Goal: Task Accomplishment & Management: Manage account settings

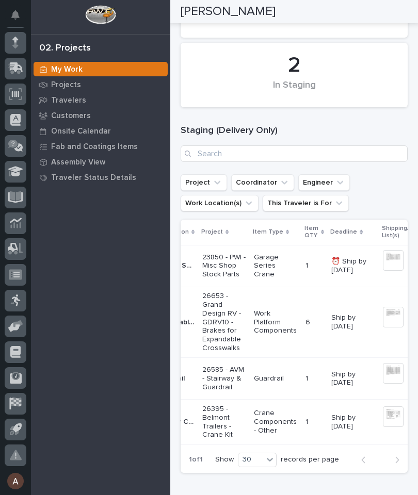
scroll to position [98, 0]
click at [26, 447] on link at bounding box center [16, 456] width 22 height 22
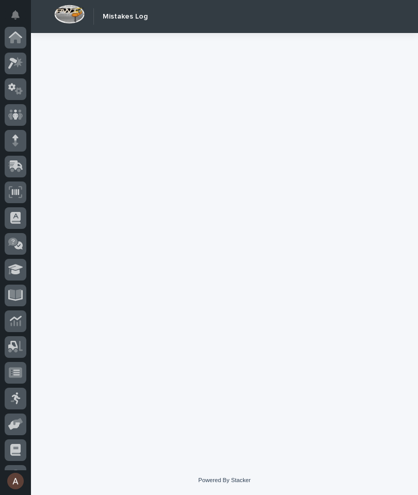
scroll to position [98, 0]
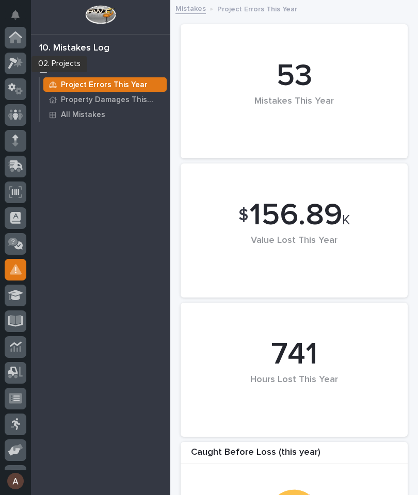
click at [13, 62] on icon at bounding box center [15, 63] width 15 height 12
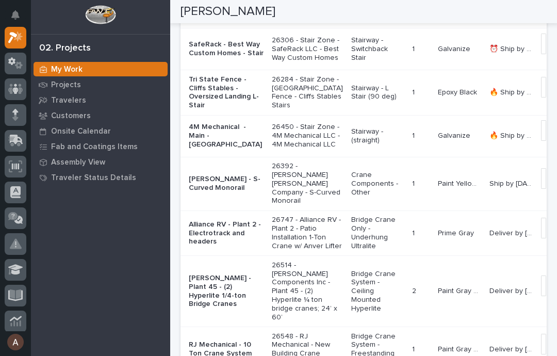
scroll to position [427, 0]
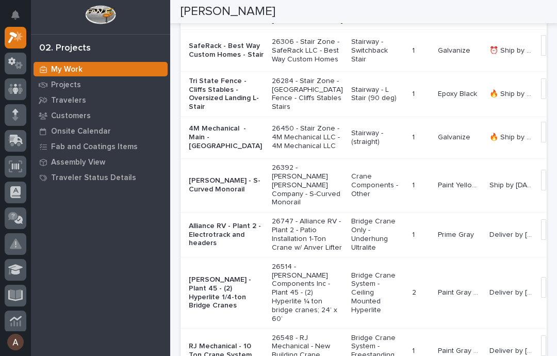
click at [207, 111] on p "Tri State Fence - Cliffs Stables - Oversized Landing L-Stair" at bounding box center [226, 94] width 75 height 35
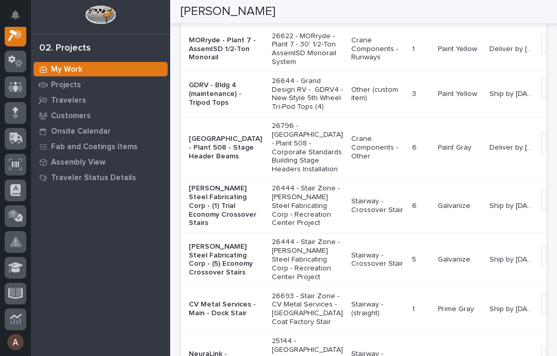
click at [206, 62] on p "MORryde - Plant 7 - AssemISD 1/2-Ton Monorail" at bounding box center [226, 49] width 75 height 26
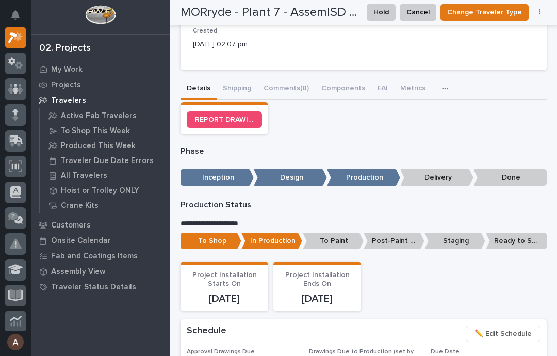
scroll to position [282, 0]
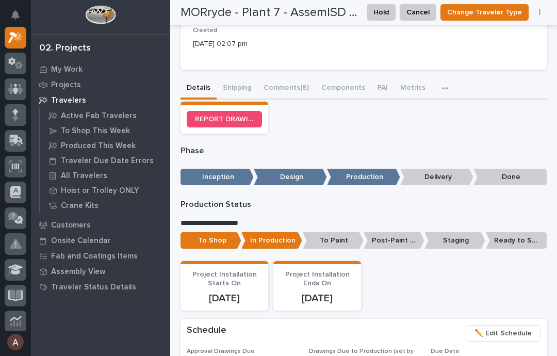
click at [417, 235] on p "Ready to Ship" at bounding box center [516, 240] width 61 height 17
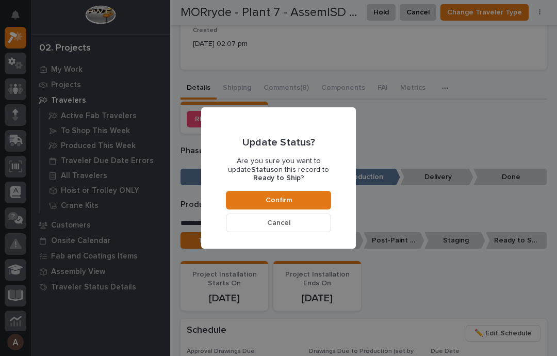
click at [272, 200] on span "Confirm" at bounding box center [279, 200] width 26 height 9
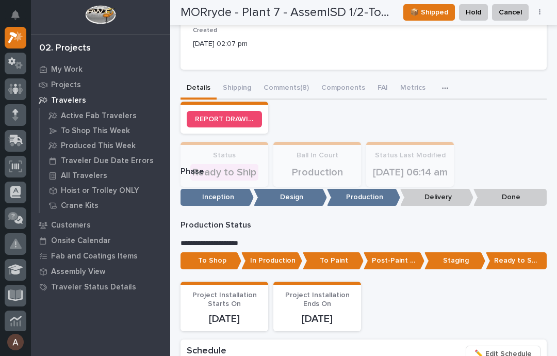
scroll to position [381, 0]
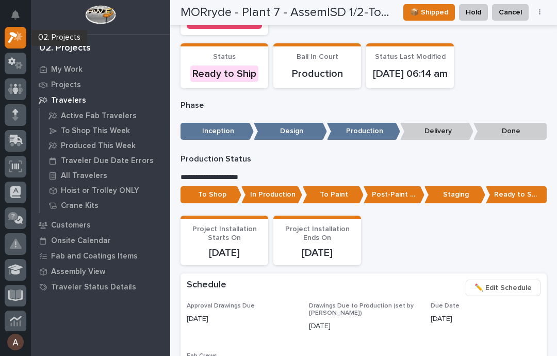
click at [10, 29] on div at bounding box center [16, 38] width 22 height 22
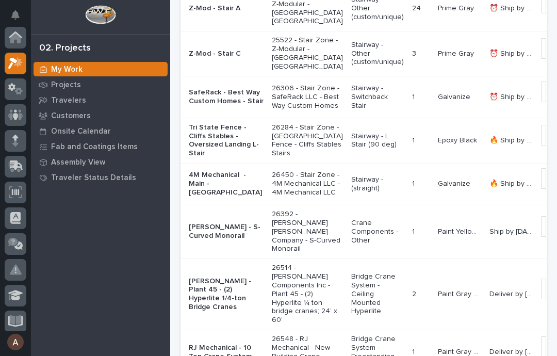
scroll to position [26, 0]
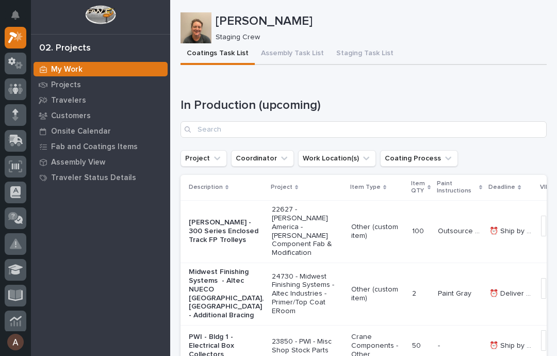
click at [356, 49] on button "Staging Task List" at bounding box center [365, 54] width 70 height 22
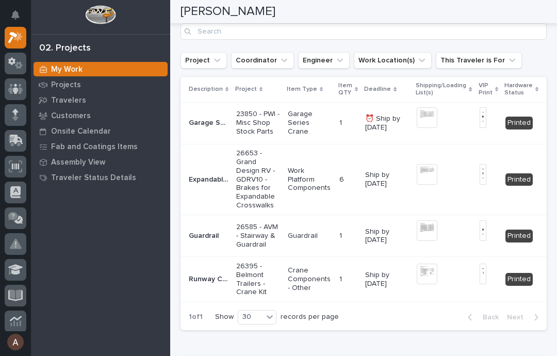
scroll to position [257, 0]
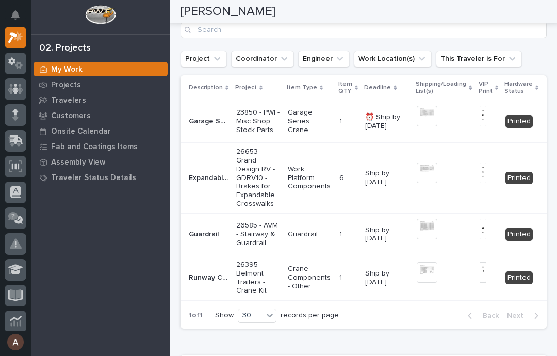
click at [417, 117] on img at bounding box center [427, 116] width 21 height 21
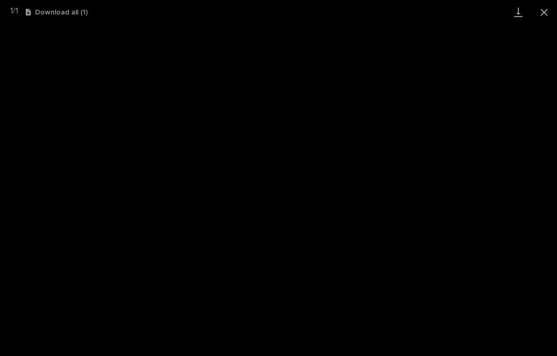
click at [417, 11] on link "Download" at bounding box center [519, 12] width 26 height 24
click at [417, 14] on button "Close gallery" at bounding box center [545, 12] width 26 height 24
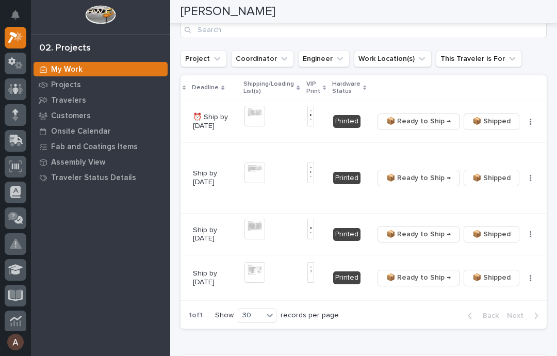
scroll to position [0, 172]
click at [417, 124] on icon "button" at bounding box center [531, 122] width 2 height 6
click at [417, 162] on span "🔩 Hardware" at bounding box center [485, 158] width 43 height 12
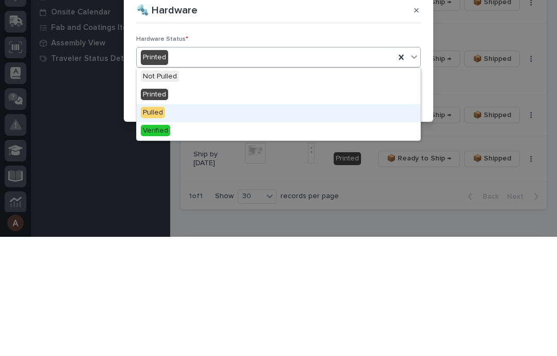
click at [212, 223] on div "Pulled" at bounding box center [279, 232] width 284 height 18
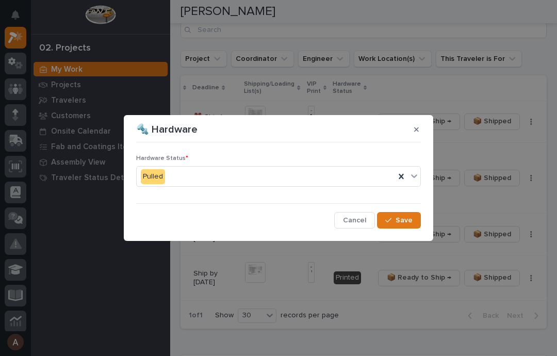
click at [409, 210] on div "Hardware Status * Pulled Cancel Save" at bounding box center [278, 188] width 285 height 82
click at [403, 217] on span "Save" at bounding box center [404, 220] width 17 height 9
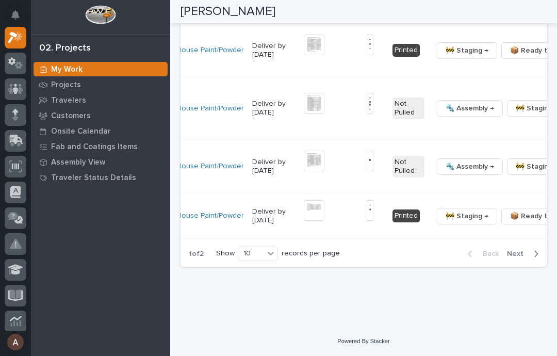
scroll to position [0, 260]
click at [417, 238] on td "🚧 Staging → 📦 Ready to Ship → ✏️ Schedule Generate VIP 🔩 Hardware" at bounding box center [524, 216] width 190 height 45
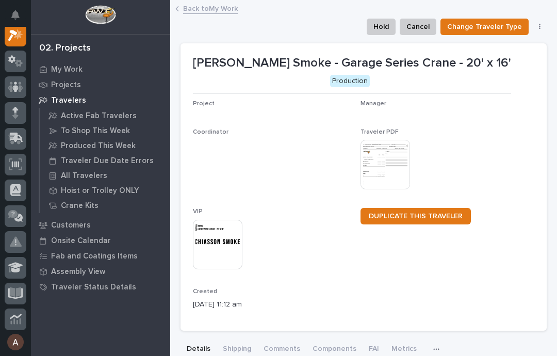
scroll to position [26, 0]
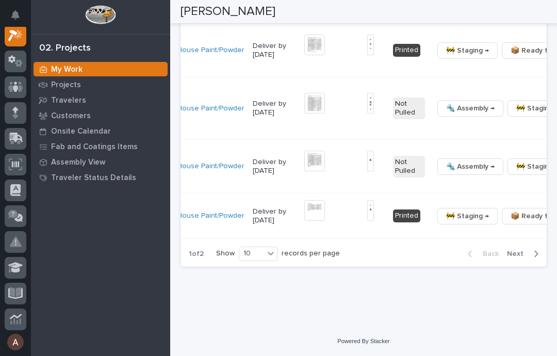
scroll to position [0, 260]
click at [263, 317] on div "20" at bounding box center [259, 322] width 38 height 12
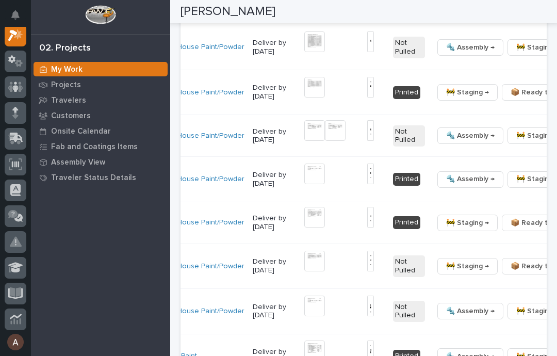
scroll to position [0, 269]
click at [417, 223] on span "🔩 Hardware" at bounding box center [485, 217] width 43 height 12
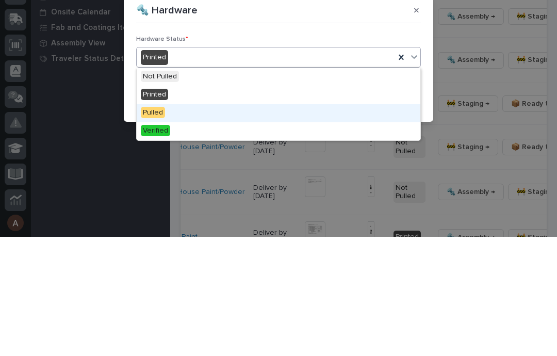
click at [297, 223] on div "Pulled" at bounding box center [279, 232] width 284 height 18
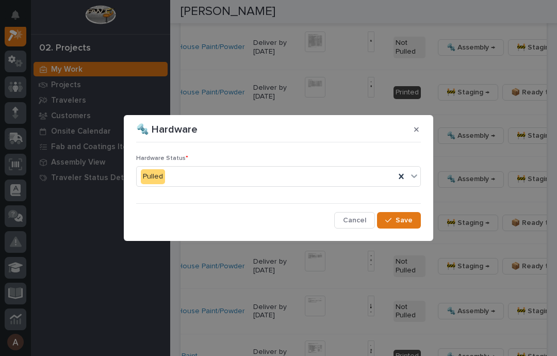
click at [408, 218] on span "Save" at bounding box center [404, 220] width 17 height 9
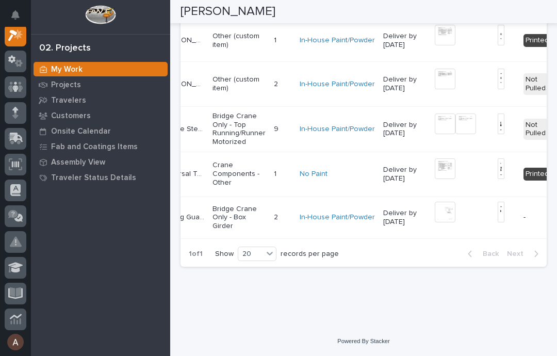
scroll to position [0, 139]
